Goal: Transaction & Acquisition: Book appointment/travel/reservation

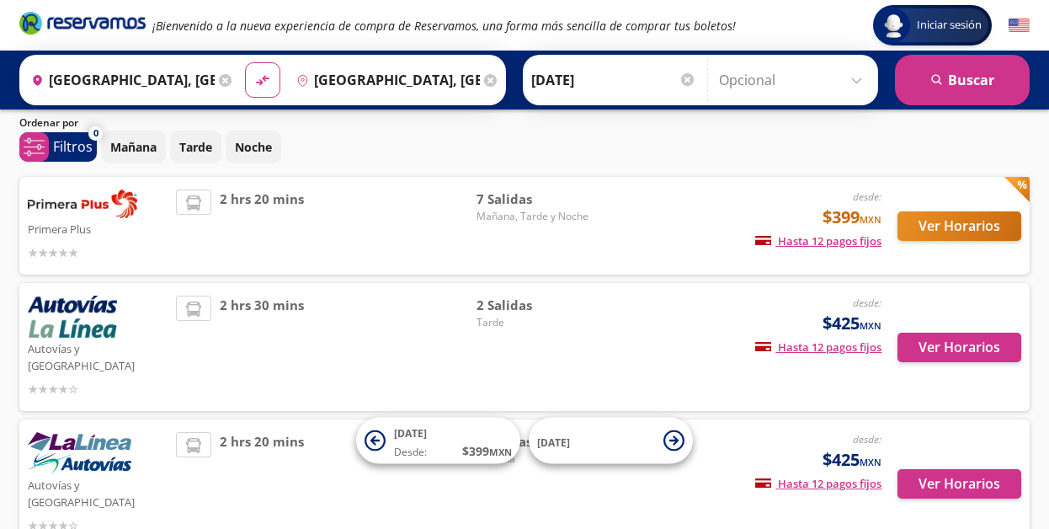
scroll to position [54, 0]
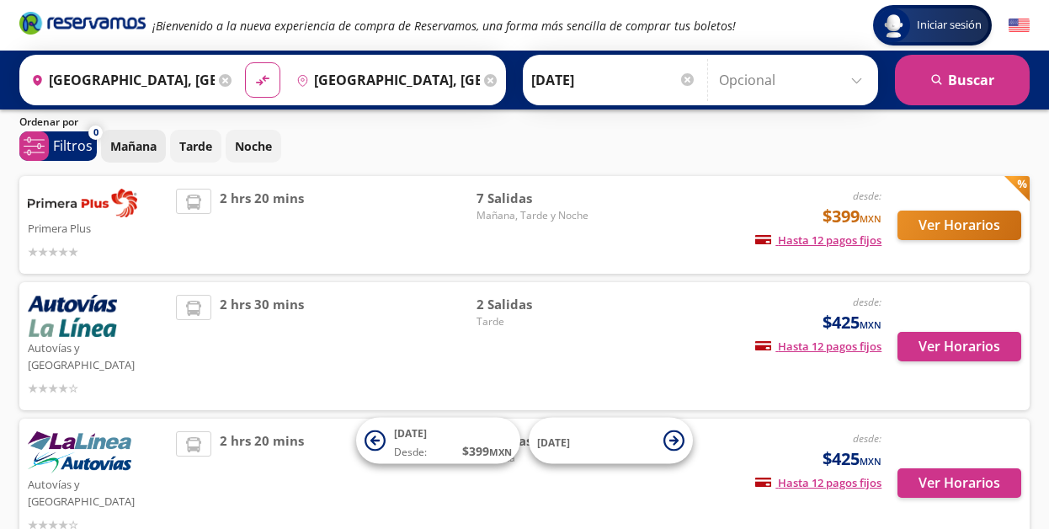
click at [123, 145] on p "Mañana" at bounding box center [133, 146] width 46 height 18
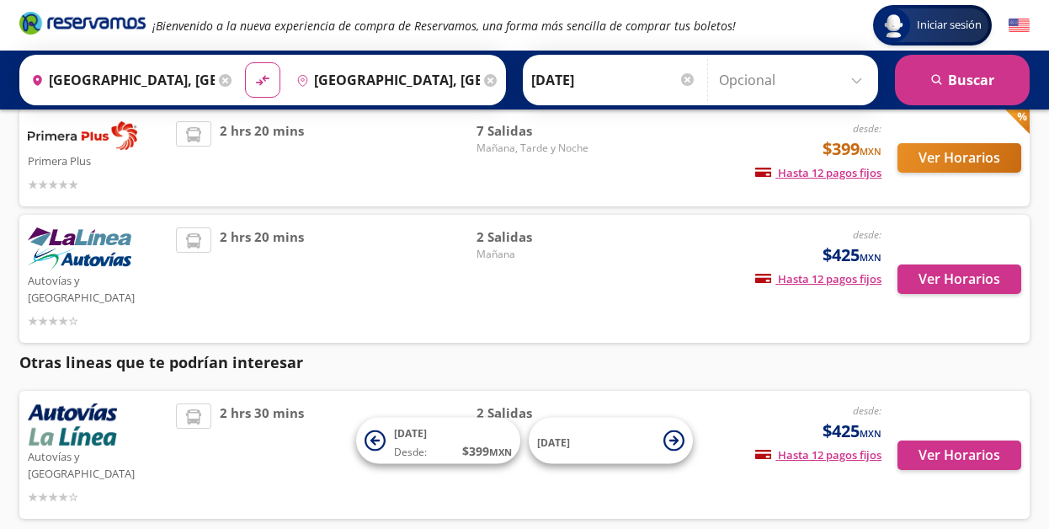
scroll to position [162, 0]
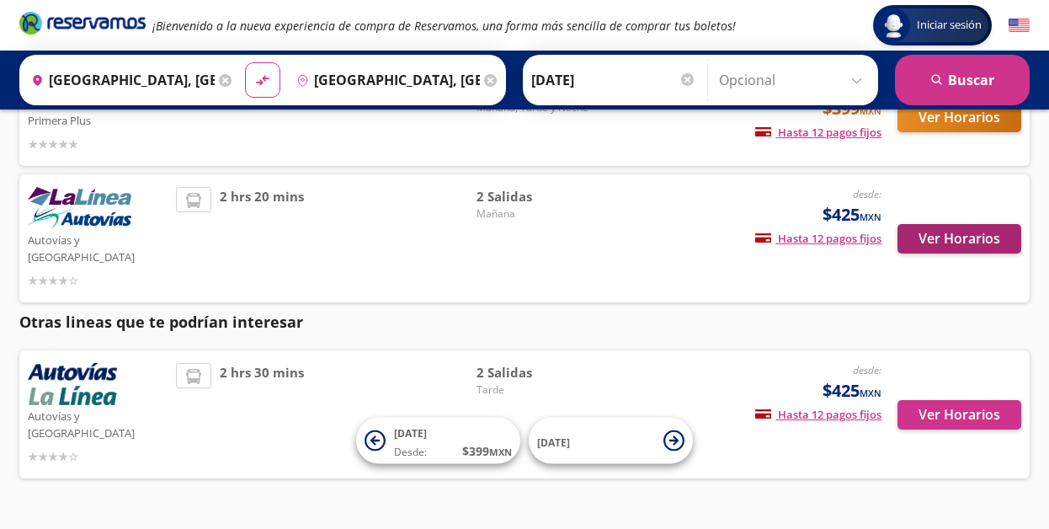
click at [971, 226] on button "Ver Horarios" at bounding box center [959, 238] width 124 height 29
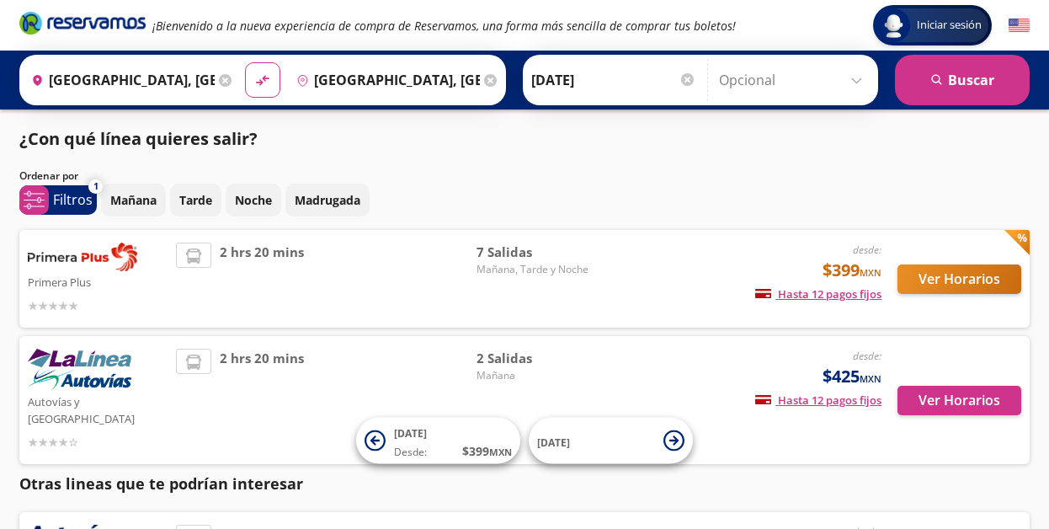
scroll to position [162, 0]
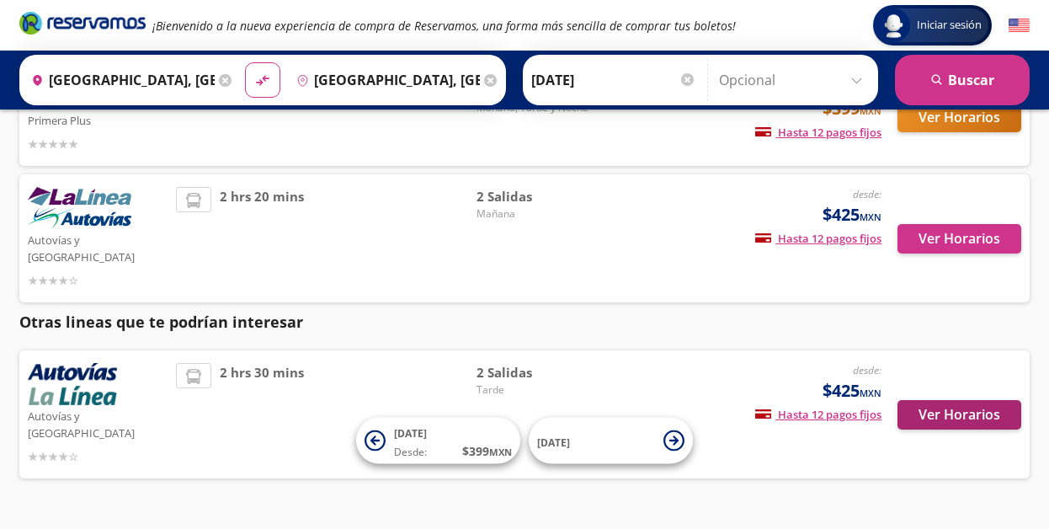
click at [948, 400] on button "Ver Horarios" at bounding box center [959, 414] width 124 height 29
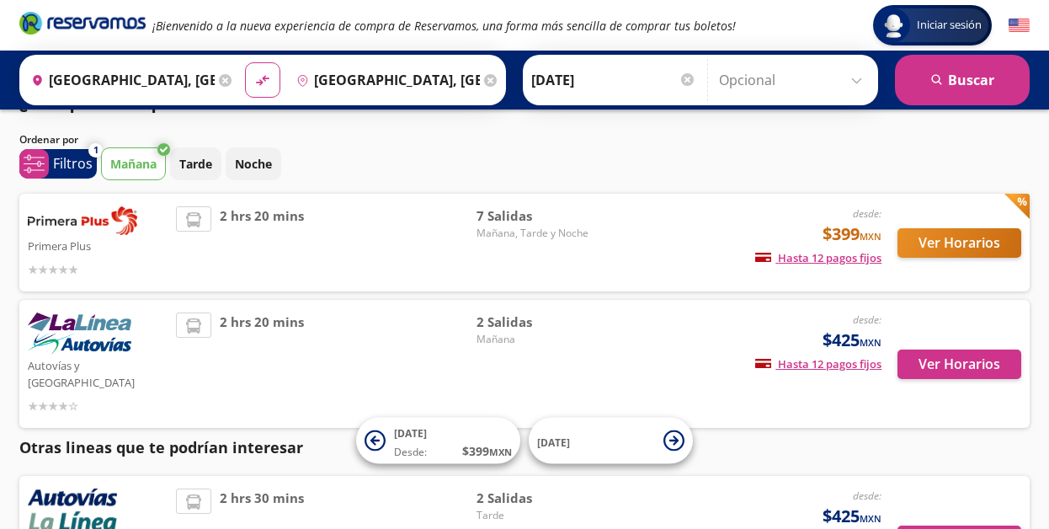
scroll to position [34, 0]
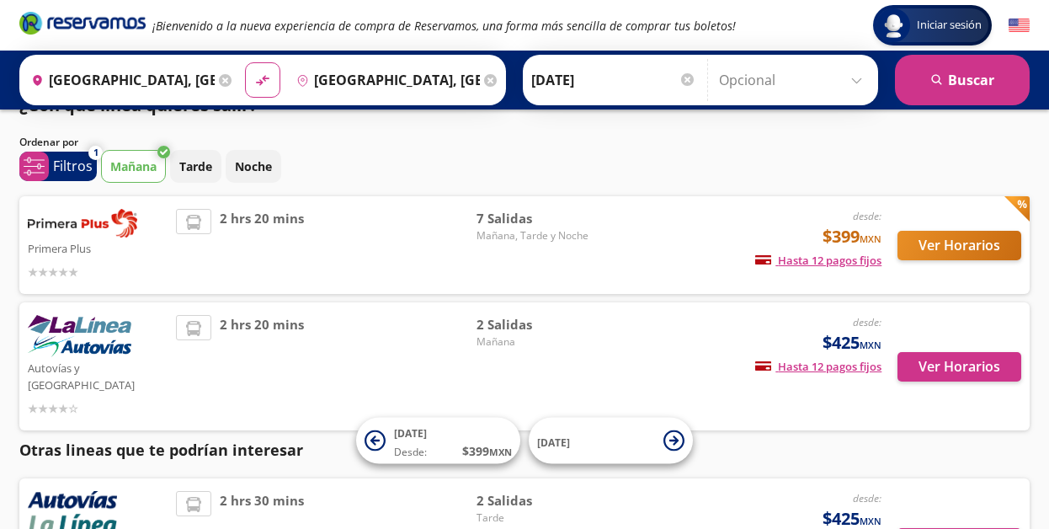
click at [955, 244] on button "Ver Horarios" at bounding box center [959, 245] width 124 height 29
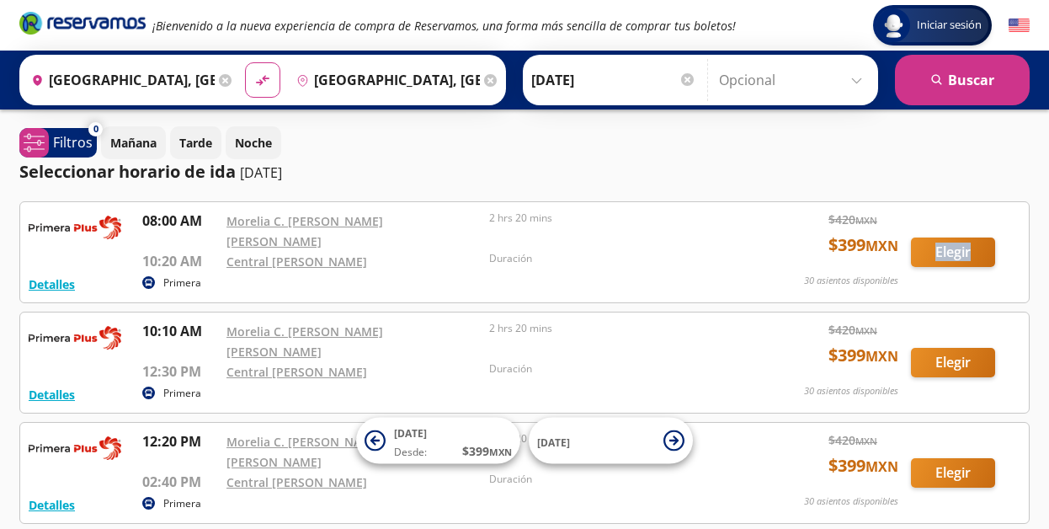
drag, startPoint x: 1047, startPoint y: 221, endPoint x: 1036, endPoint y: 255, distance: 35.7
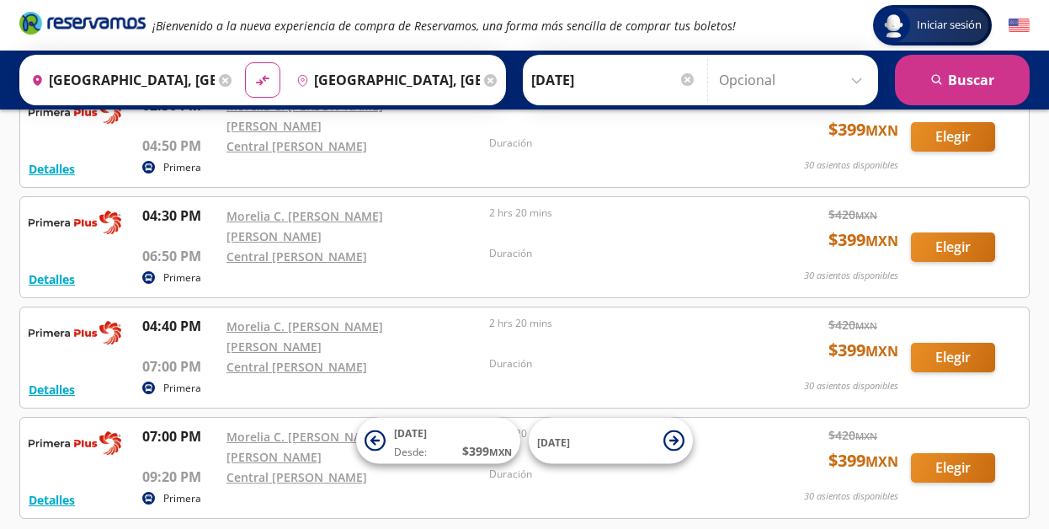
scroll to position [458, 0]
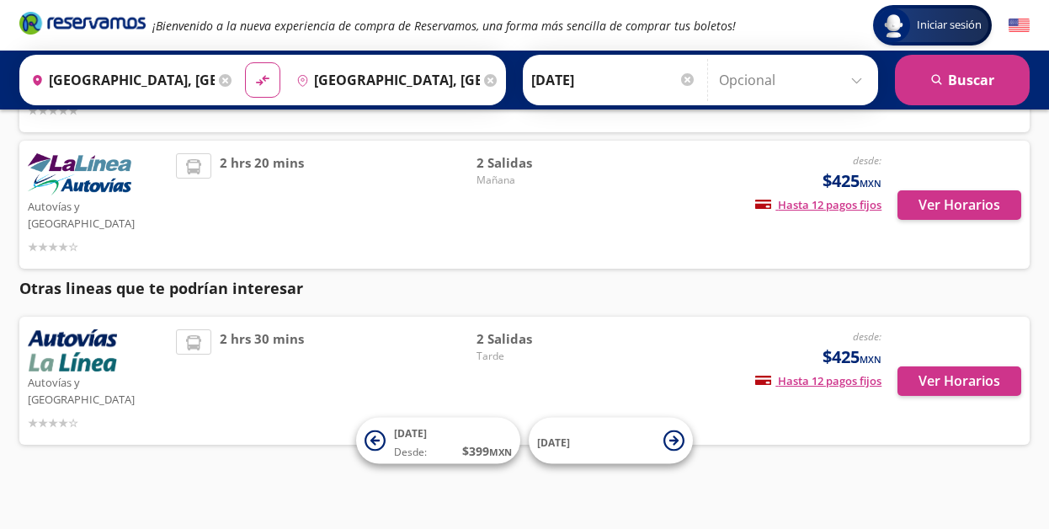
scroll to position [34, 0]
